Goal: Transaction & Acquisition: Purchase product/service

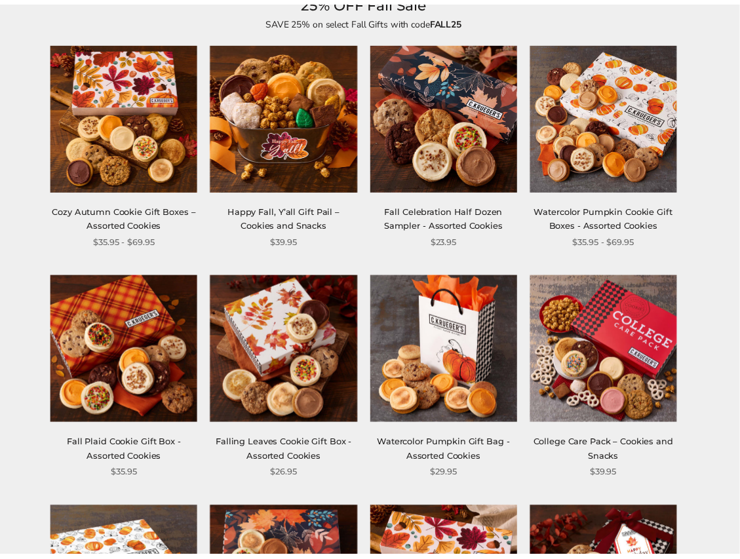
scroll to position [174, 0]
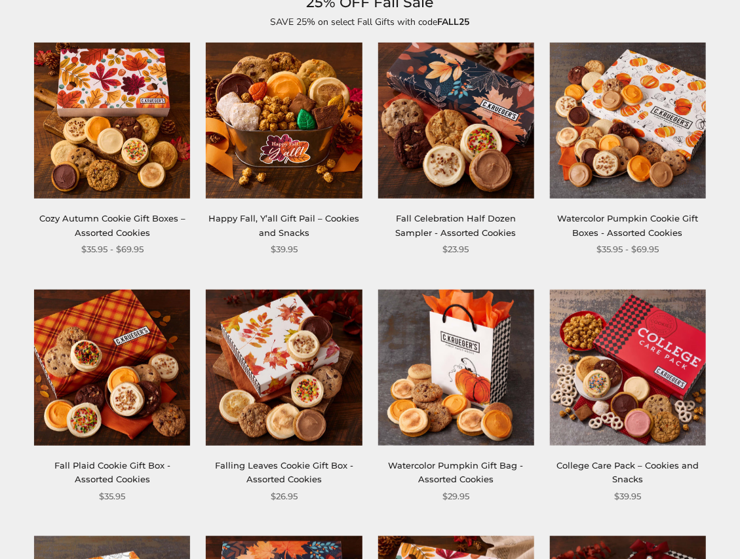
click at [436, 117] on img at bounding box center [456, 121] width 156 height 156
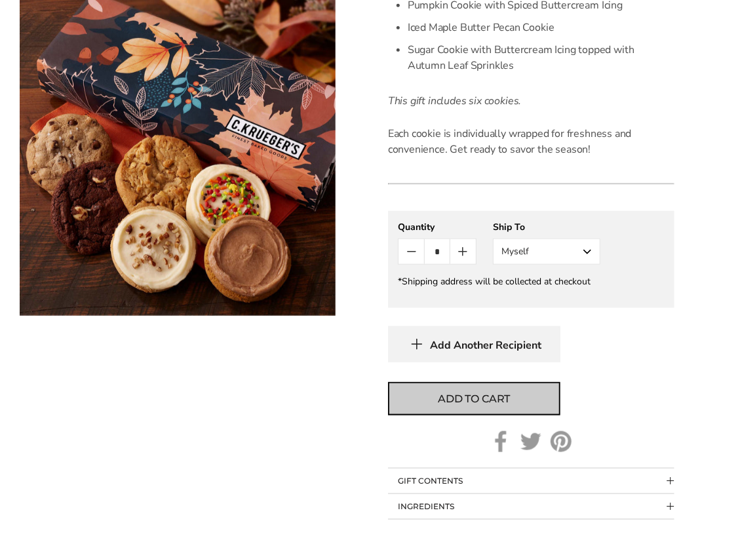
click at [467, 399] on span "Add to cart" at bounding box center [474, 400] width 72 height 16
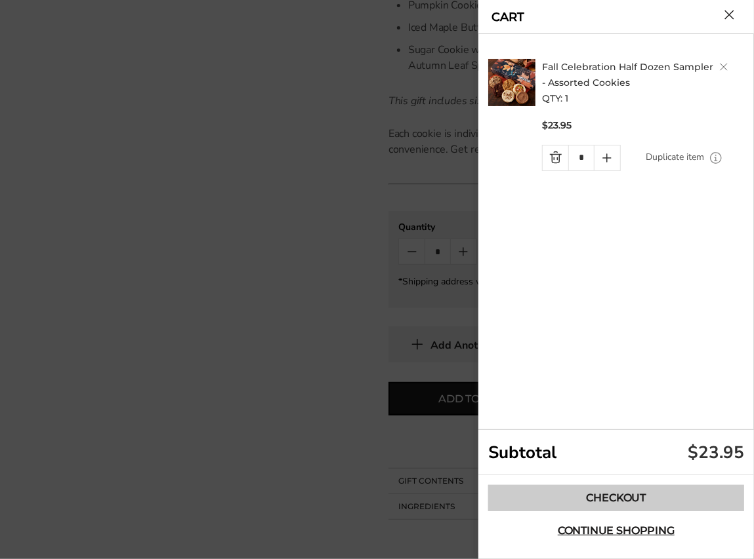
click at [603, 495] on link "Checkout" at bounding box center [616, 498] width 256 height 26
click at [603, 494] on link "Checkout" at bounding box center [616, 498] width 256 height 26
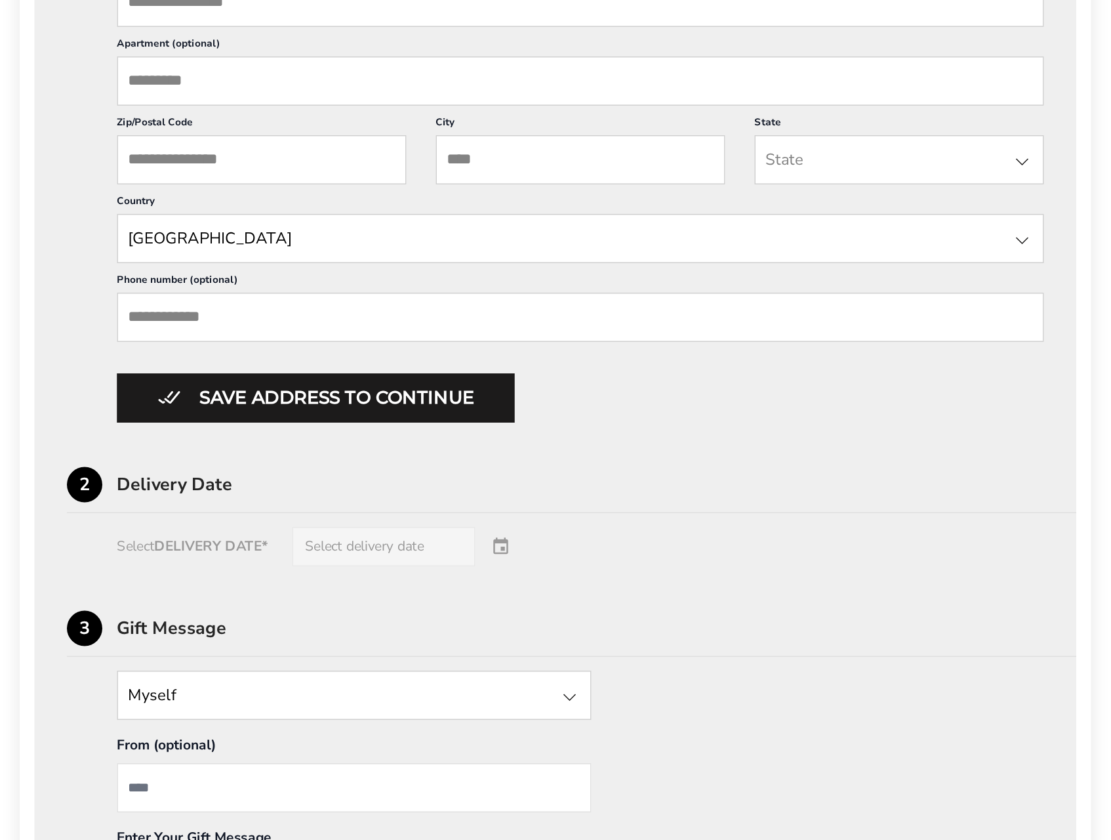
scroll to position [582, 0]
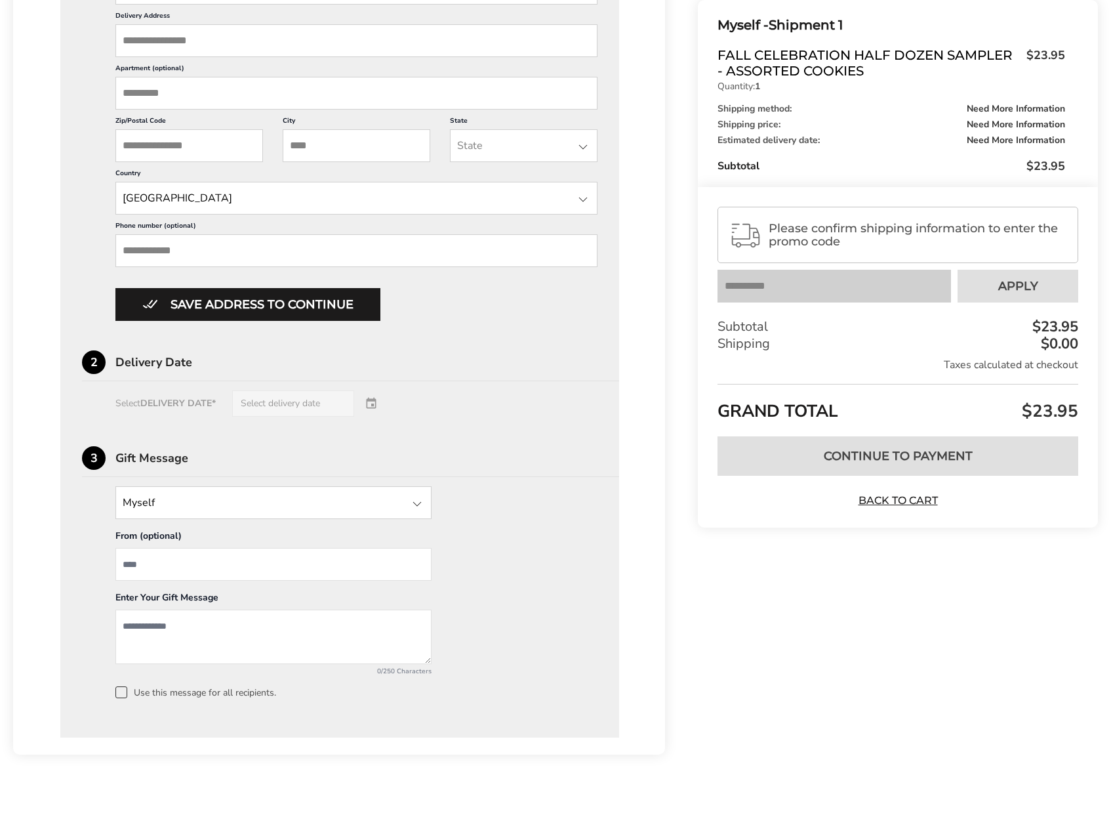
click at [740, 228] on span "Please confirm shipping information to enter the promo code" at bounding box center [918, 235] width 298 height 26
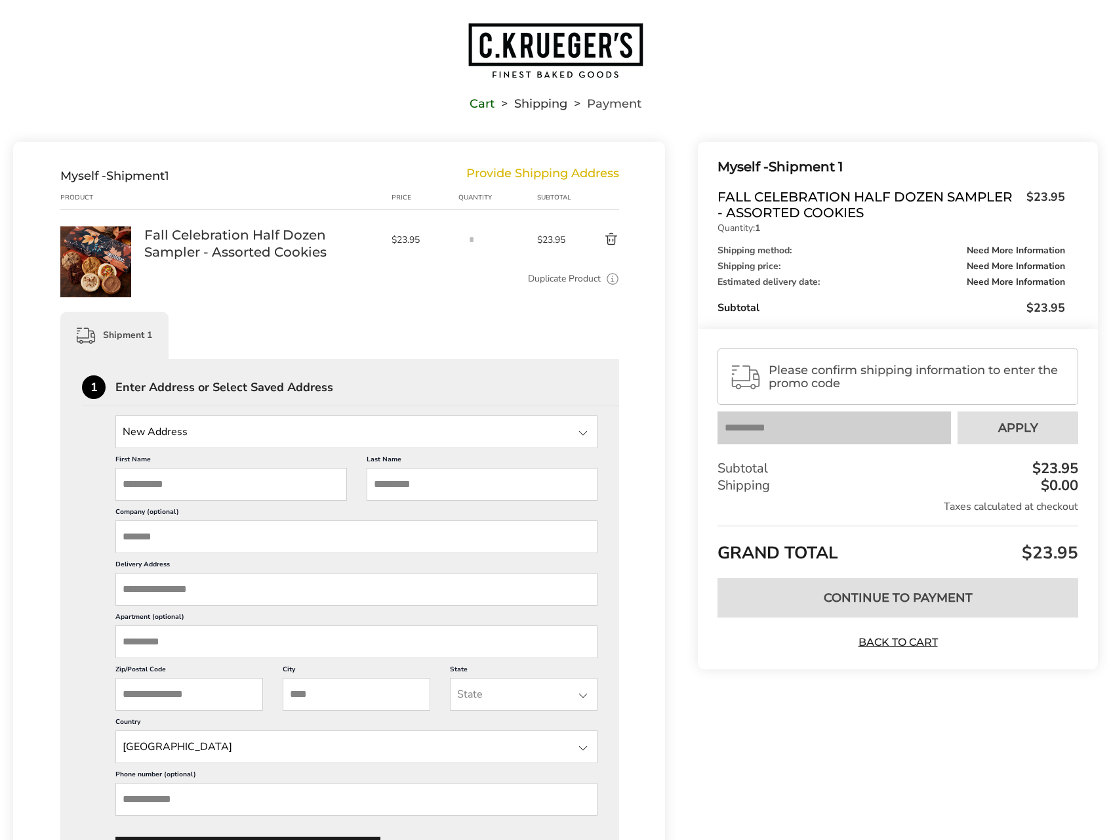
scroll to position [0, 0]
